Goal: Task Accomplishment & Management: Use online tool/utility

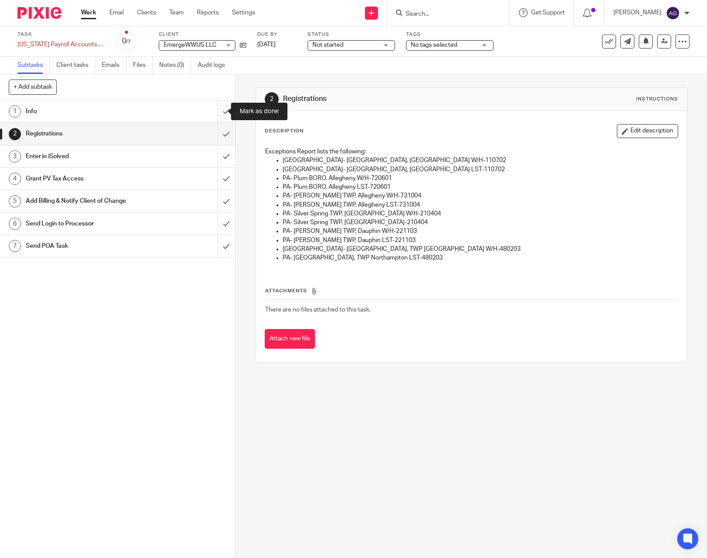
click at [216, 109] on input "submit" at bounding box center [117, 112] width 235 height 22
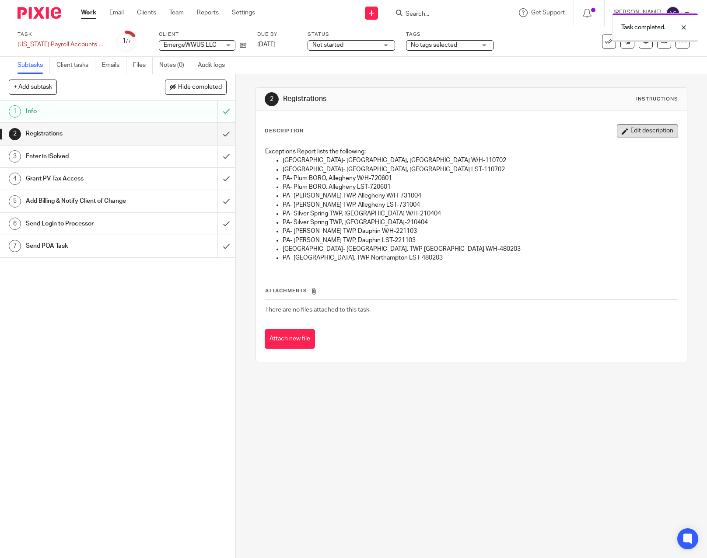
click at [630, 132] on button "Edit description" at bounding box center [647, 131] width 61 height 14
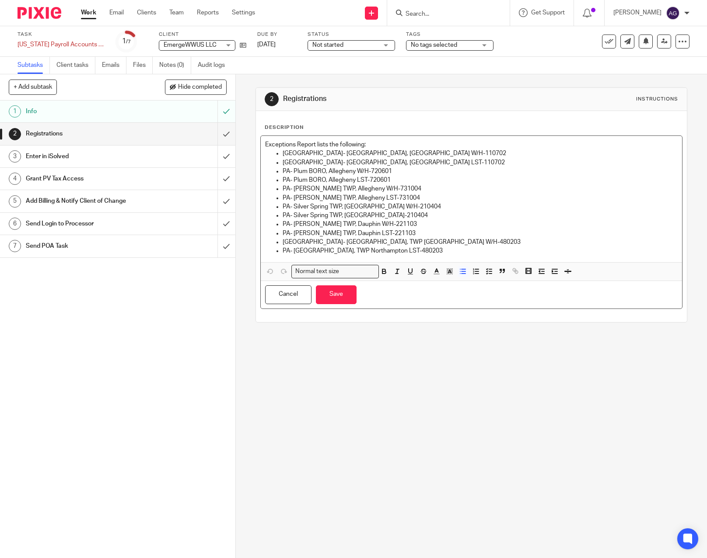
click at [432, 208] on p "PA- Silver Spring TWP, [GEOGRAPHIC_DATA] W/H-210404" at bounding box center [479, 206] width 395 height 9
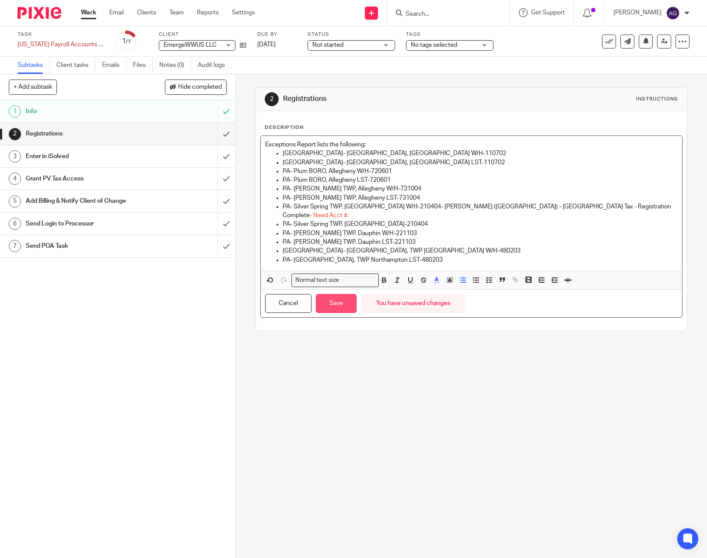
drag, startPoint x: 332, startPoint y: 304, endPoint x: 336, endPoint y: 308, distance: 5.3
click at [332, 305] on button "Save" at bounding box center [336, 303] width 41 height 19
